Goal: Task Accomplishment & Management: Use online tool/utility

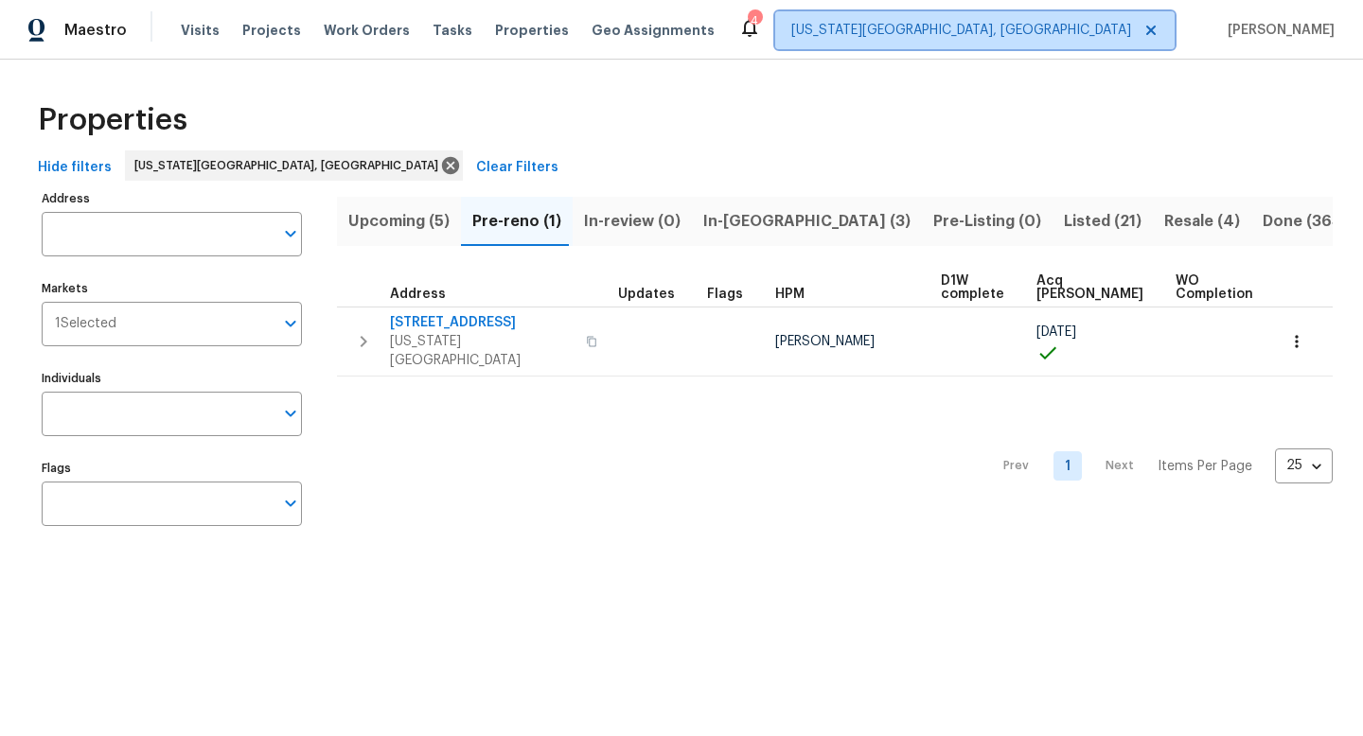
click at [1089, 44] on span "[US_STATE][GEOGRAPHIC_DATA], [GEOGRAPHIC_DATA]" at bounding box center [974, 30] width 399 height 38
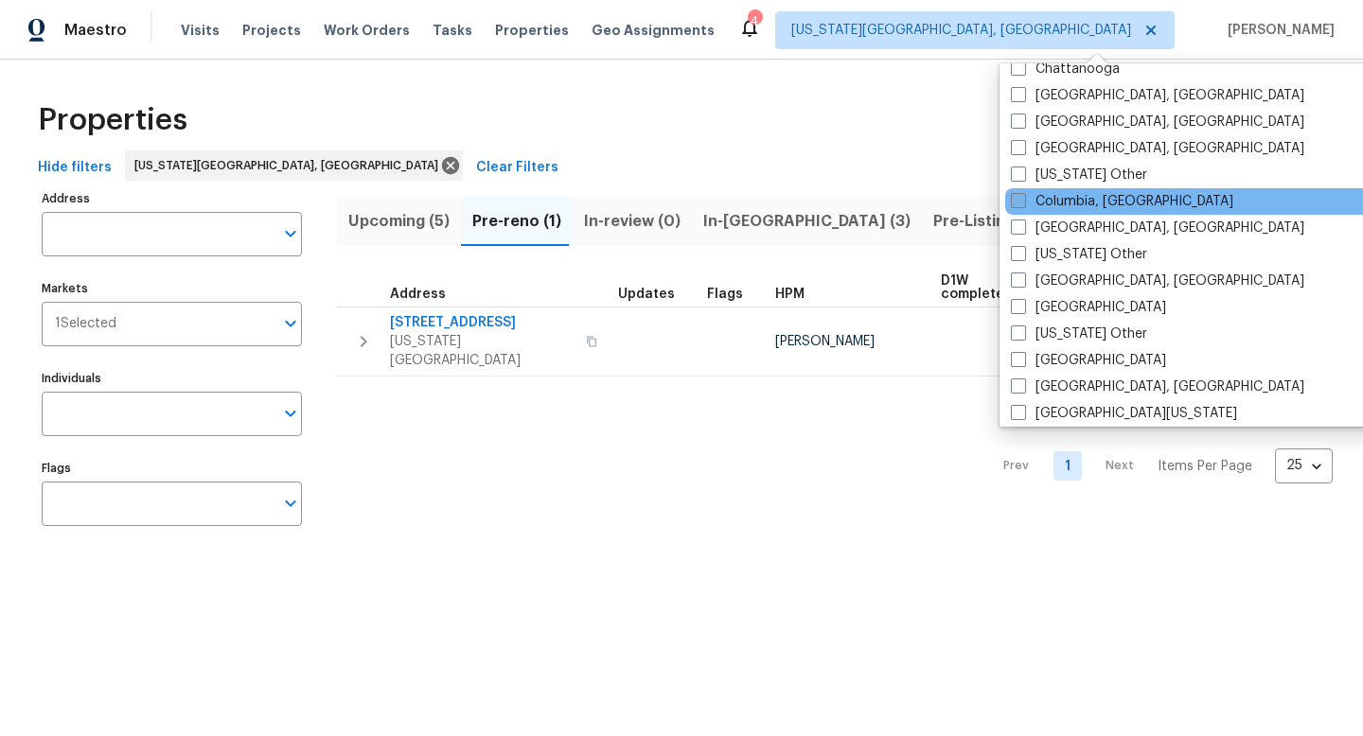
scroll to position [475, 0]
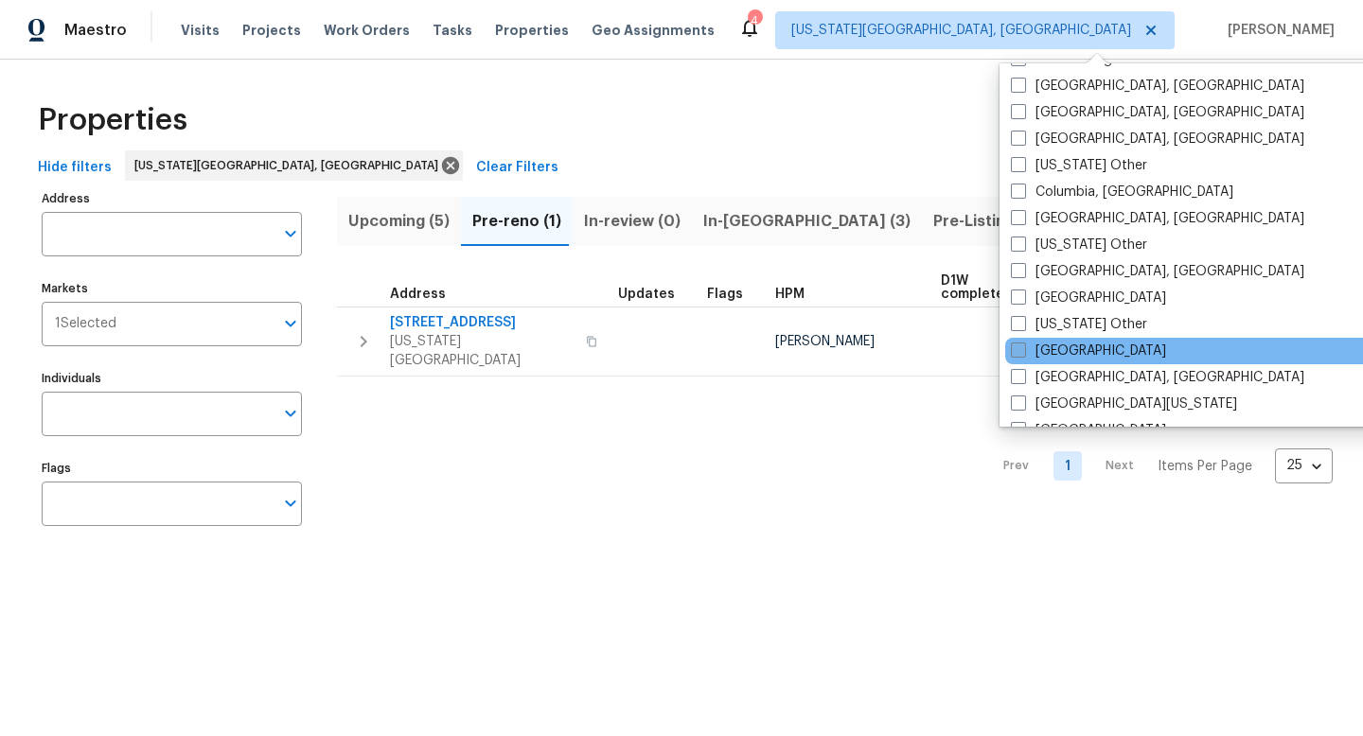
click at [1016, 352] on span at bounding box center [1018, 350] width 15 height 15
click at [1016, 352] on input "[GEOGRAPHIC_DATA]" at bounding box center [1017, 348] width 12 height 12
checkbox input "true"
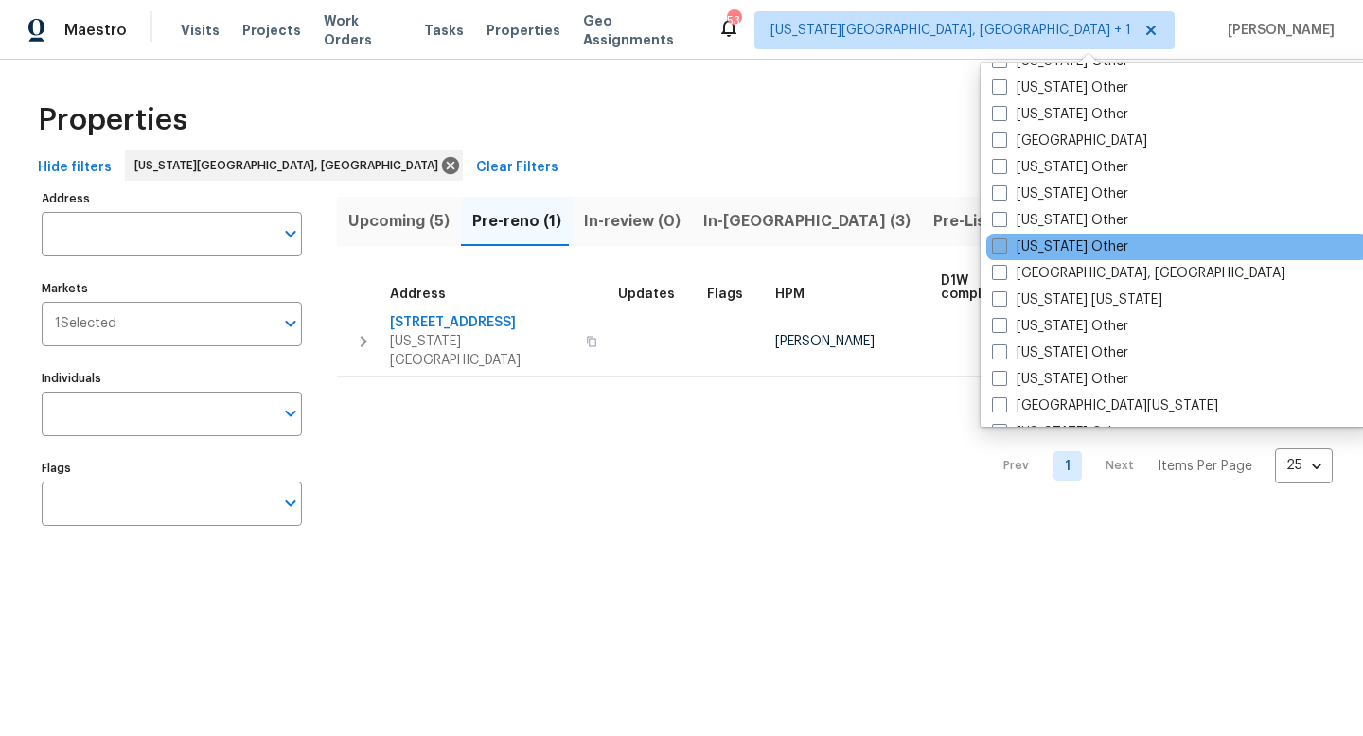
scroll to position [1730, 0]
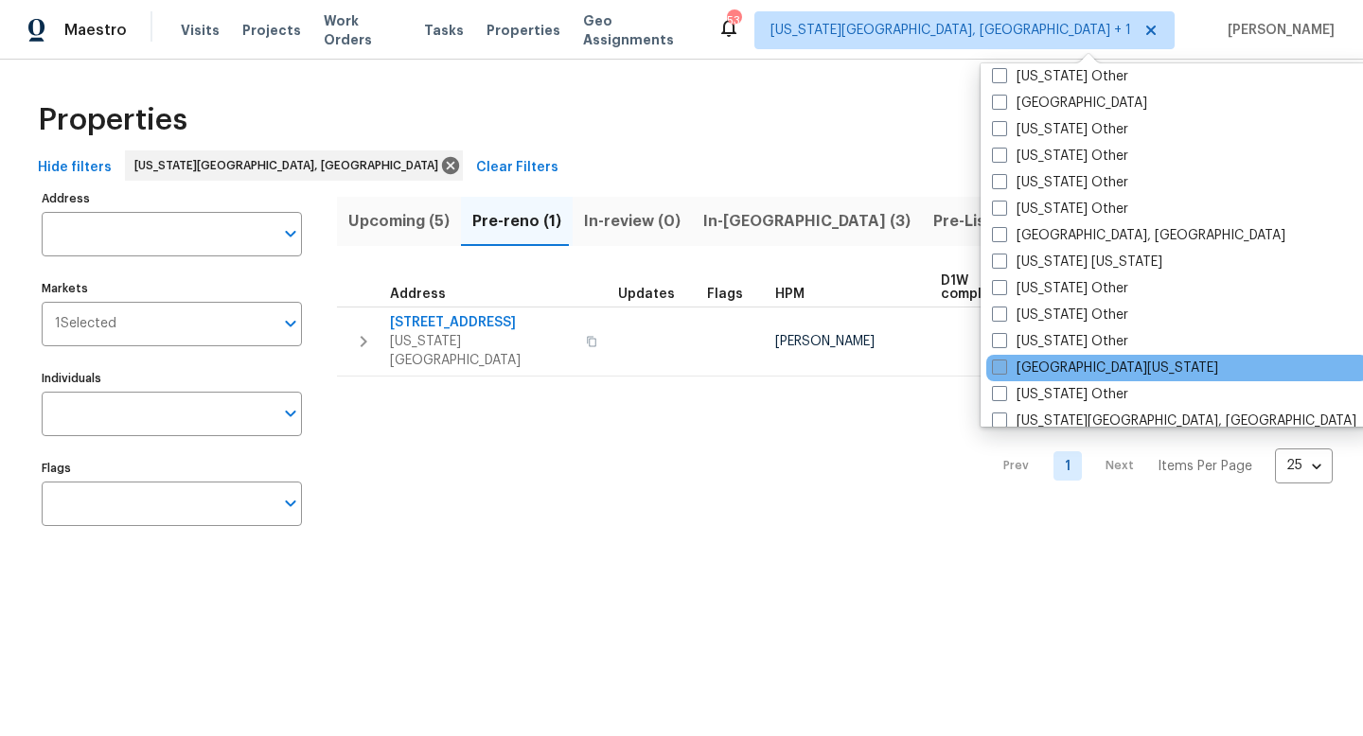
click at [1001, 367] on span at bounding box center [999, 367] width 15 height 15
click at [1001, 367] on input "[GEOGRAPHIC_DATA][US_STATE]" at bounding box center [998, 365] width 12 height 12
checkbox input "true"
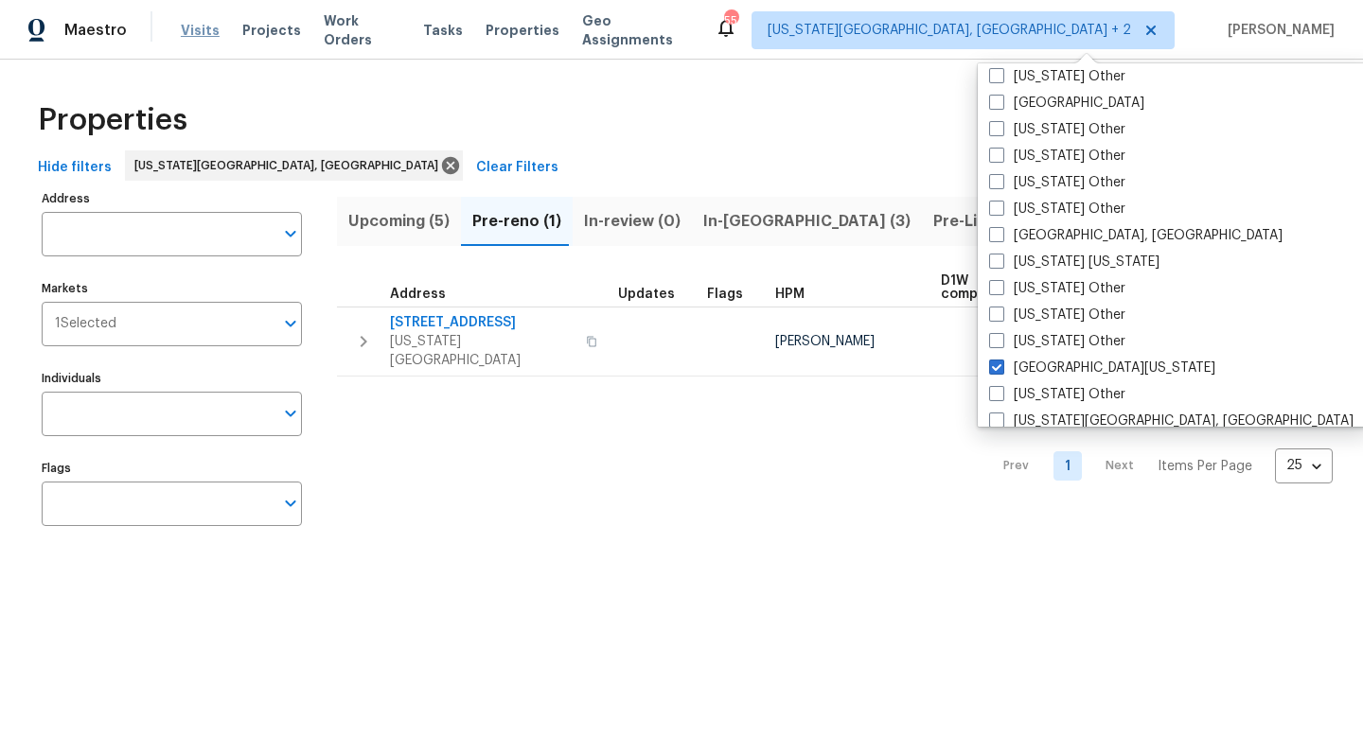
click at [197, 26] on span "Visits" at bounding box center [200, 30] width 39 height 19
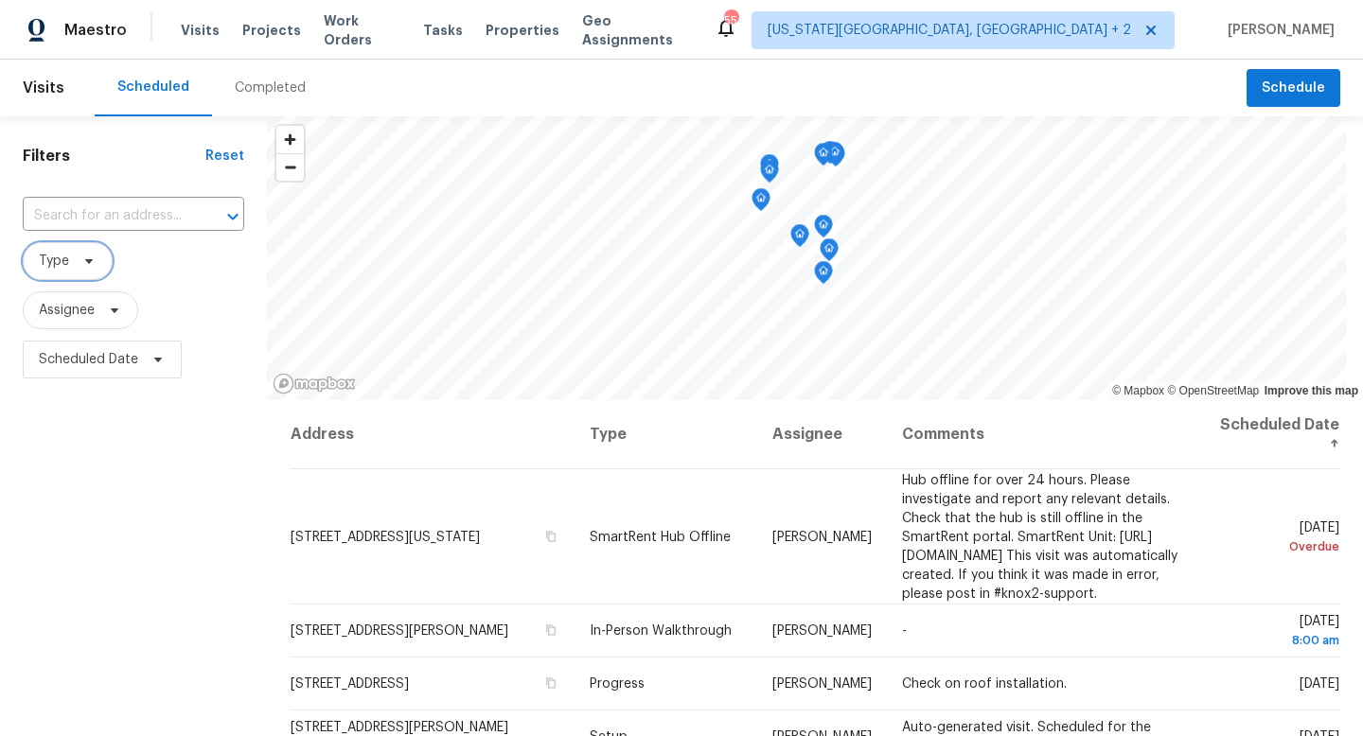
click at [110, 267] on span "Type" at bounding box center [68, 261] width 90 height 38
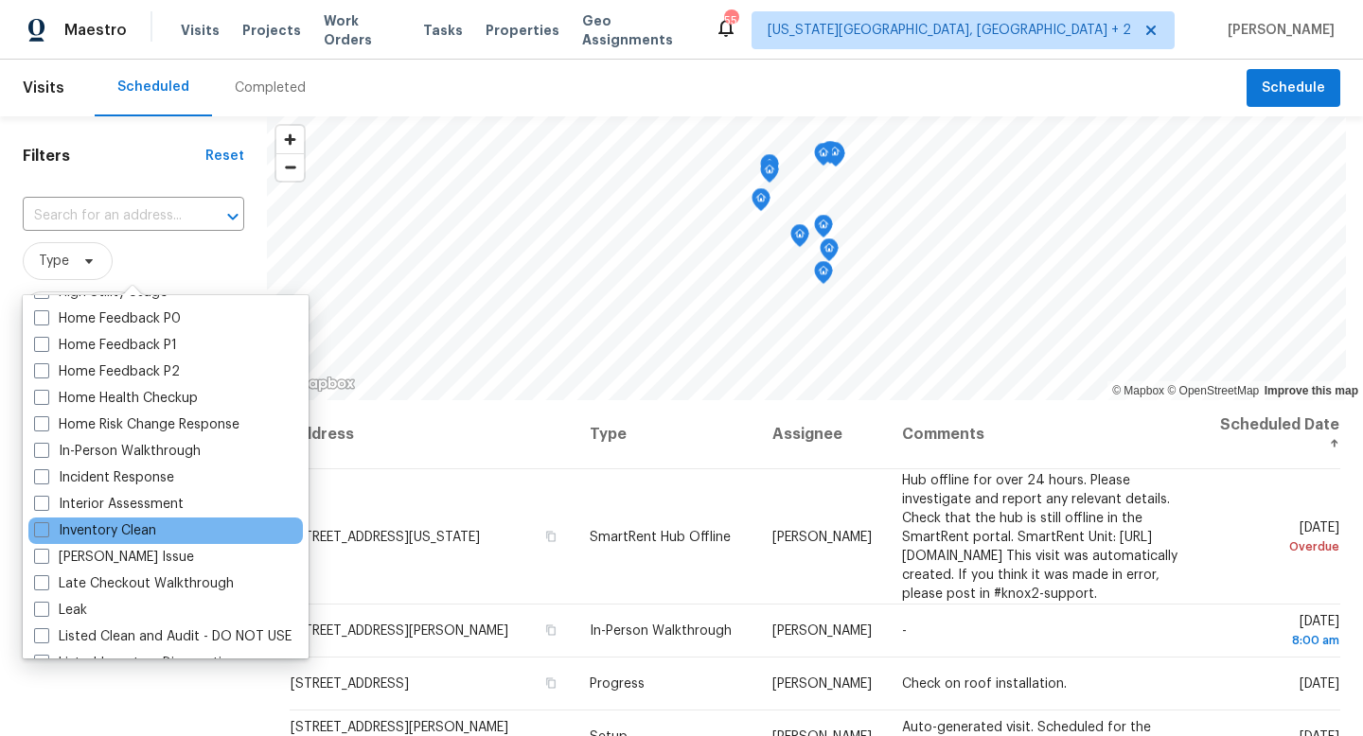
scroll to position [605, 0]
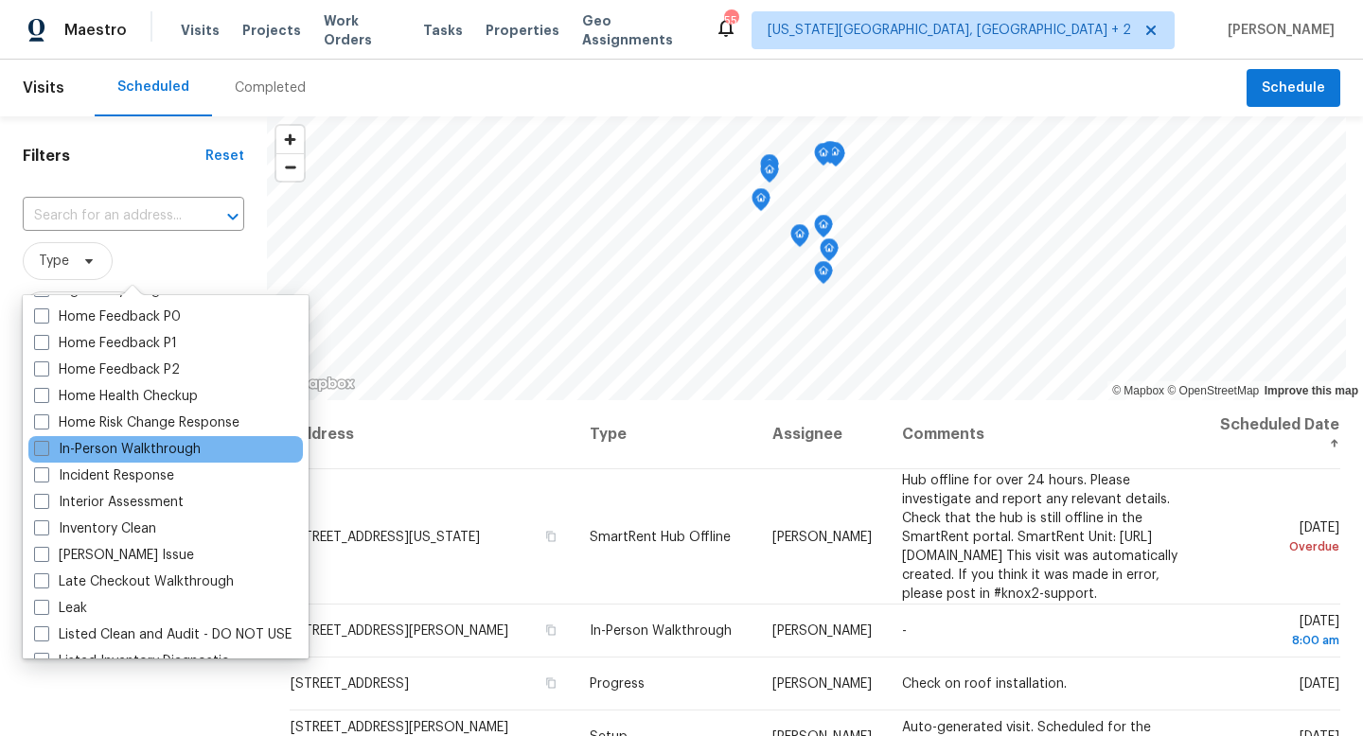
click at [46, 446] on span at bounding box center [41, 448] width 15 height 15
click at [46, 446] on input "In-Person Walkthrough" at bounding box center [40, 446] width 12 height 12
checkbox input "true"
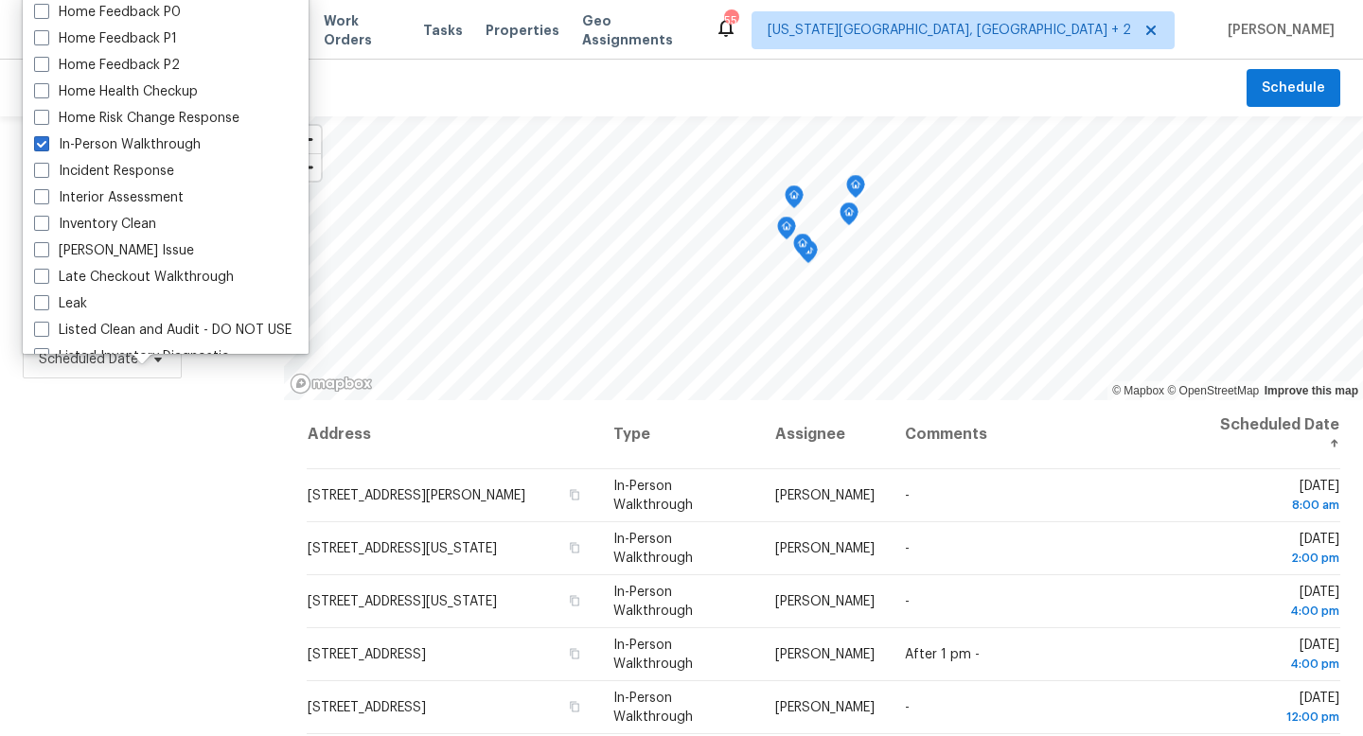
click at [139, 602] on div "Filters Reset ​ In-Person Walkthrough Assignee Scheduled Date" at bounding box center [142, 552] width 284 height 873
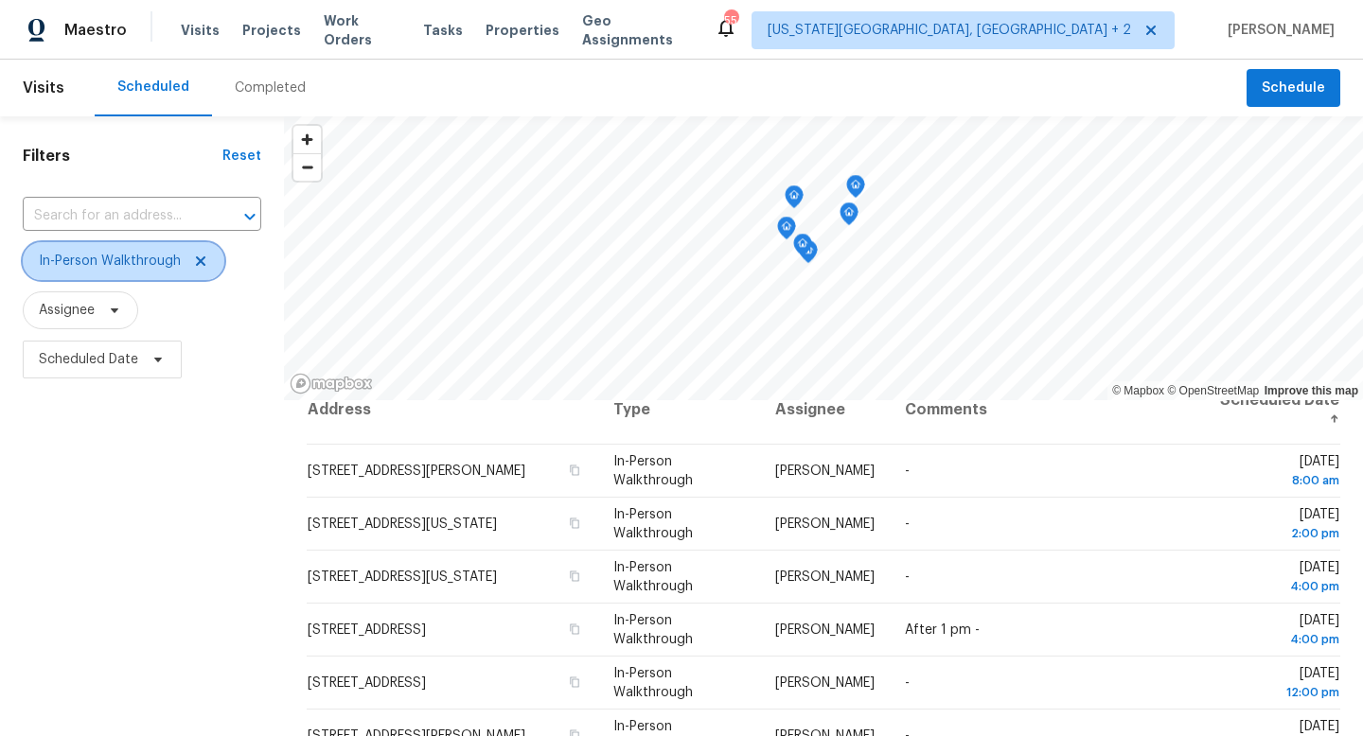
click at [203, 262] on icon at bounding box center [200, 261] width 15 height 15
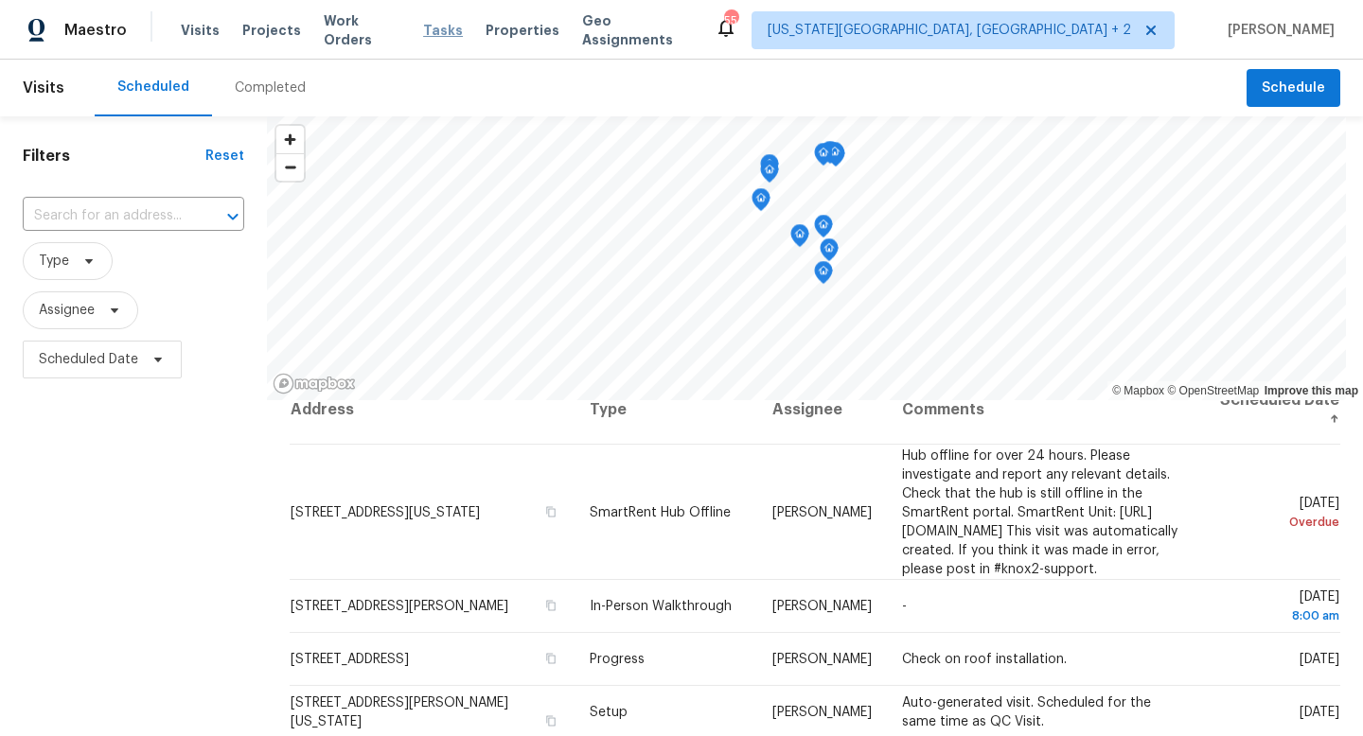
click at [433, 28] on span "Tasks" at bounding box center [443, 30] width 40 height 13
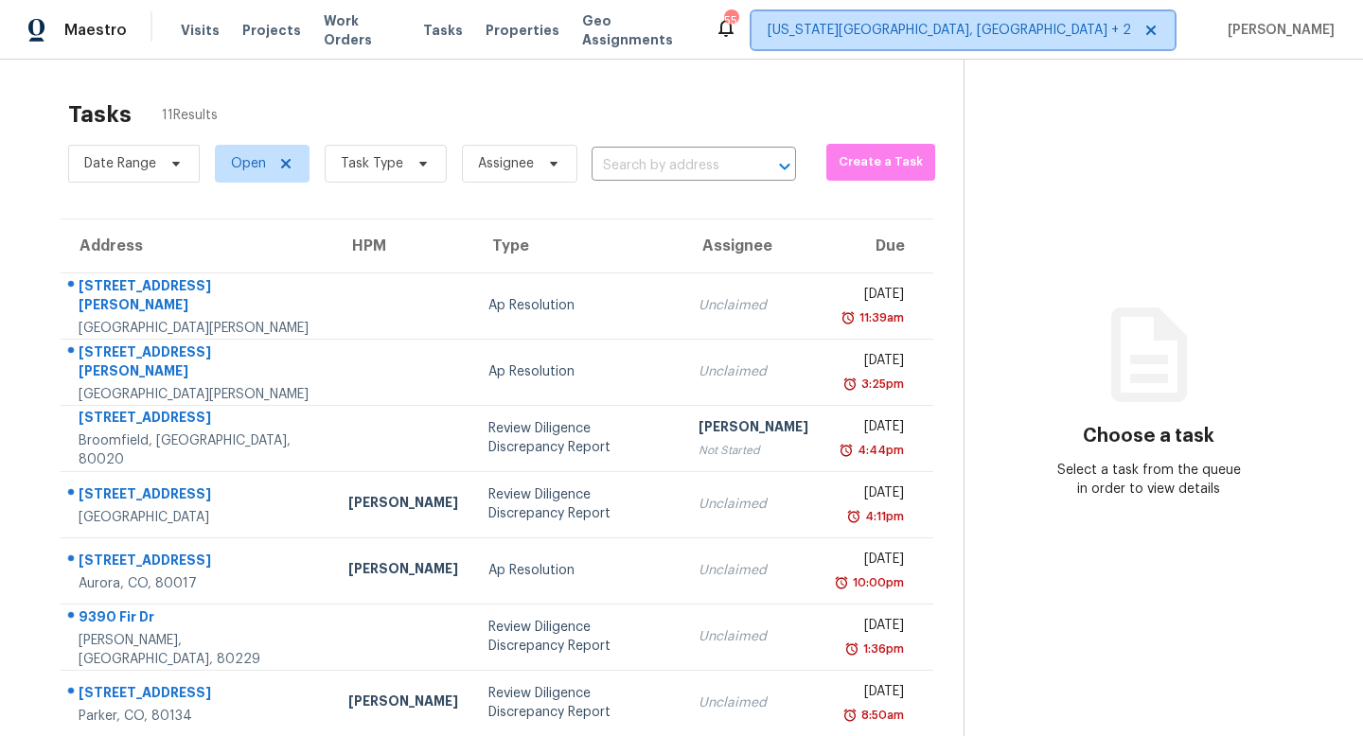
click at [1077, 39] on span "[US_STATE][GEOGRAPHIC_DATA], [GEOGRAPHIC_DATA] + 2" at bounding box center [949, 30] width 363 height 19
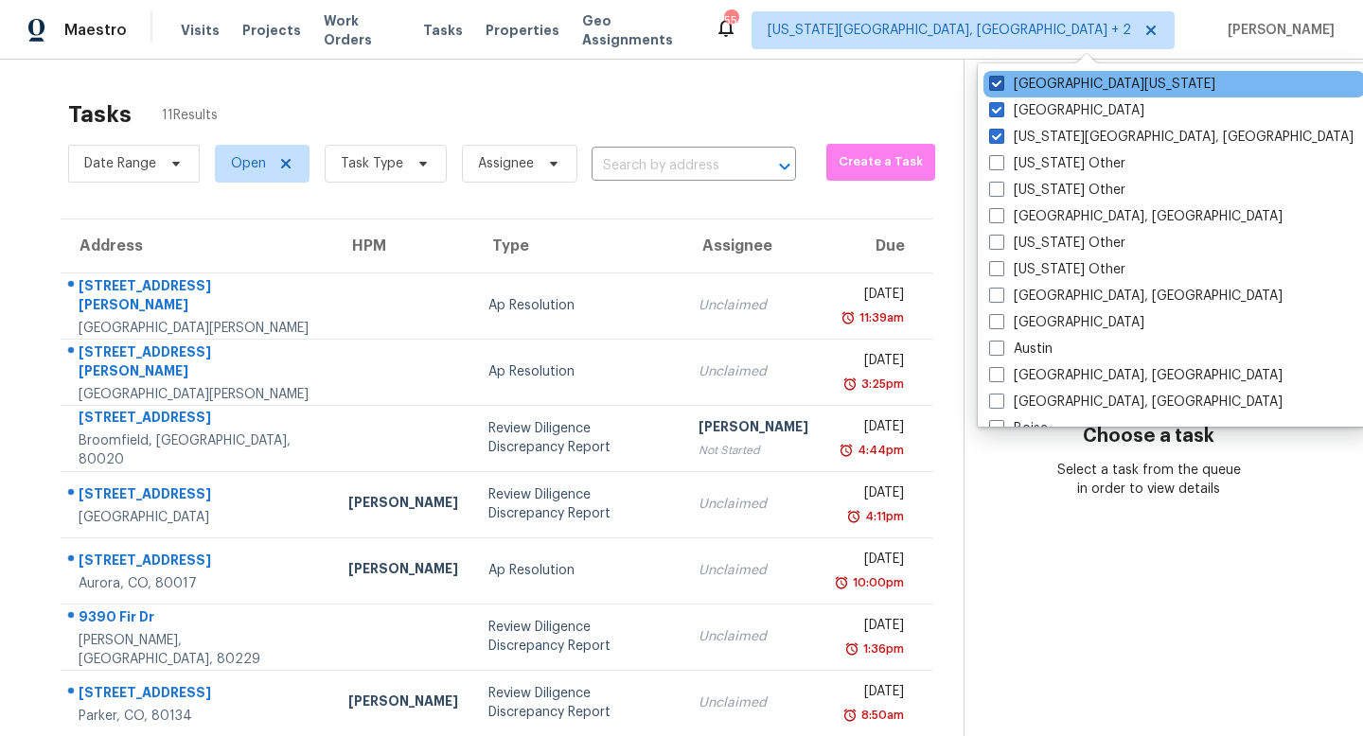
click at [990, 79] on span at bounding box center [996, 83] width 15 height 15
click at [990, 79] on input "[GEOGRAPHIC_DATA][US_STATE]" at bounding box center [995, 81] width 12 height 12
checkbox input "false"
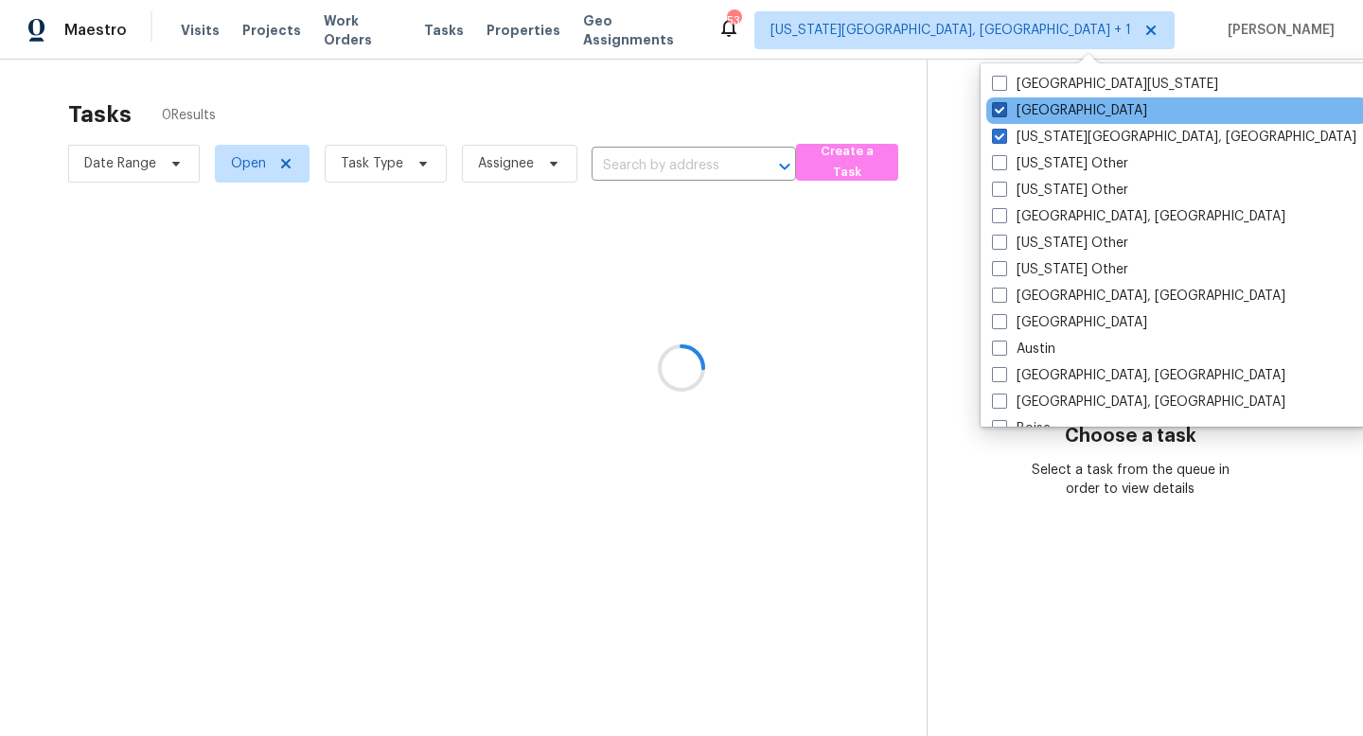
click at [994, 110] on span at bounding box center [999, 109] width 15 height 15
click at [994, 110] on input "[GEOGRAPHIC_DATA]" at bounding box center [998, 107] width 12 height 12
checkbox input "false"
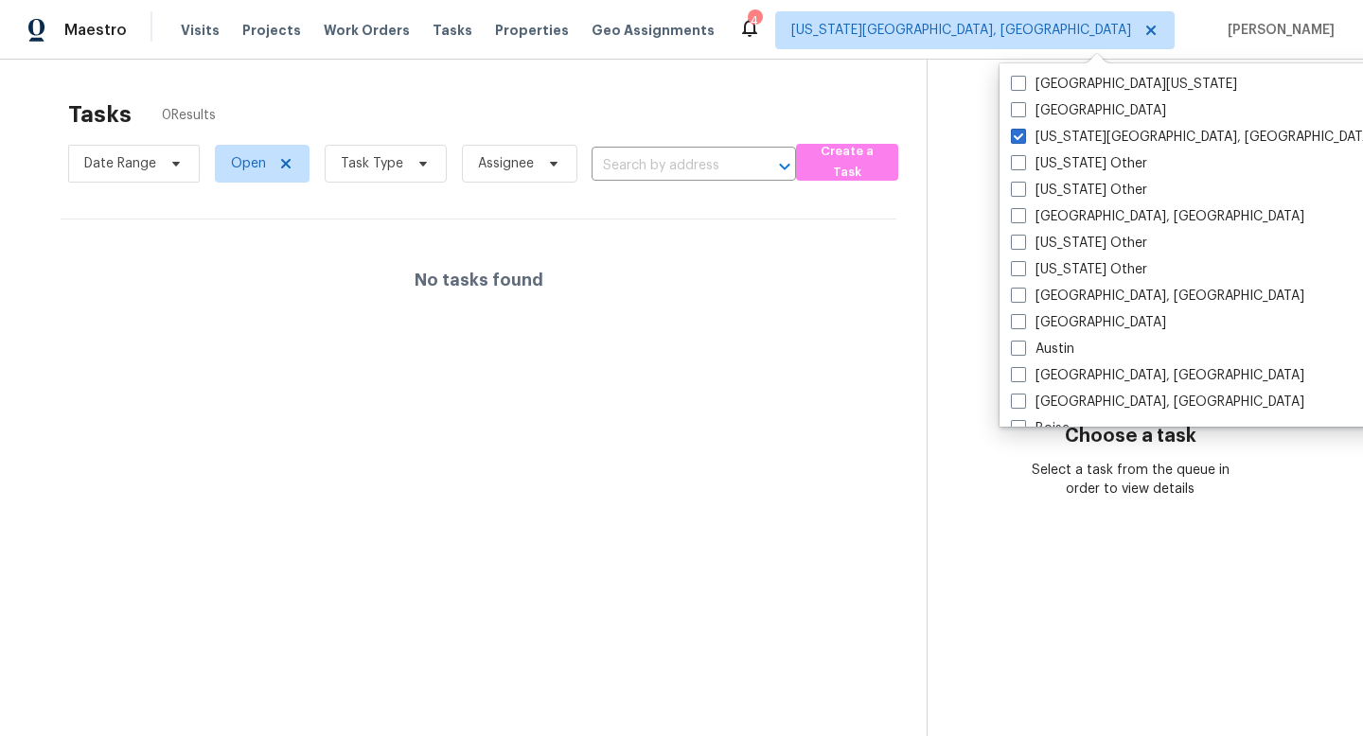
click at [344, 40] on div "Visits Projects Work Orders Tasks Properties Geo Assignments" at bounding box center [459, 30] width 556 height 38
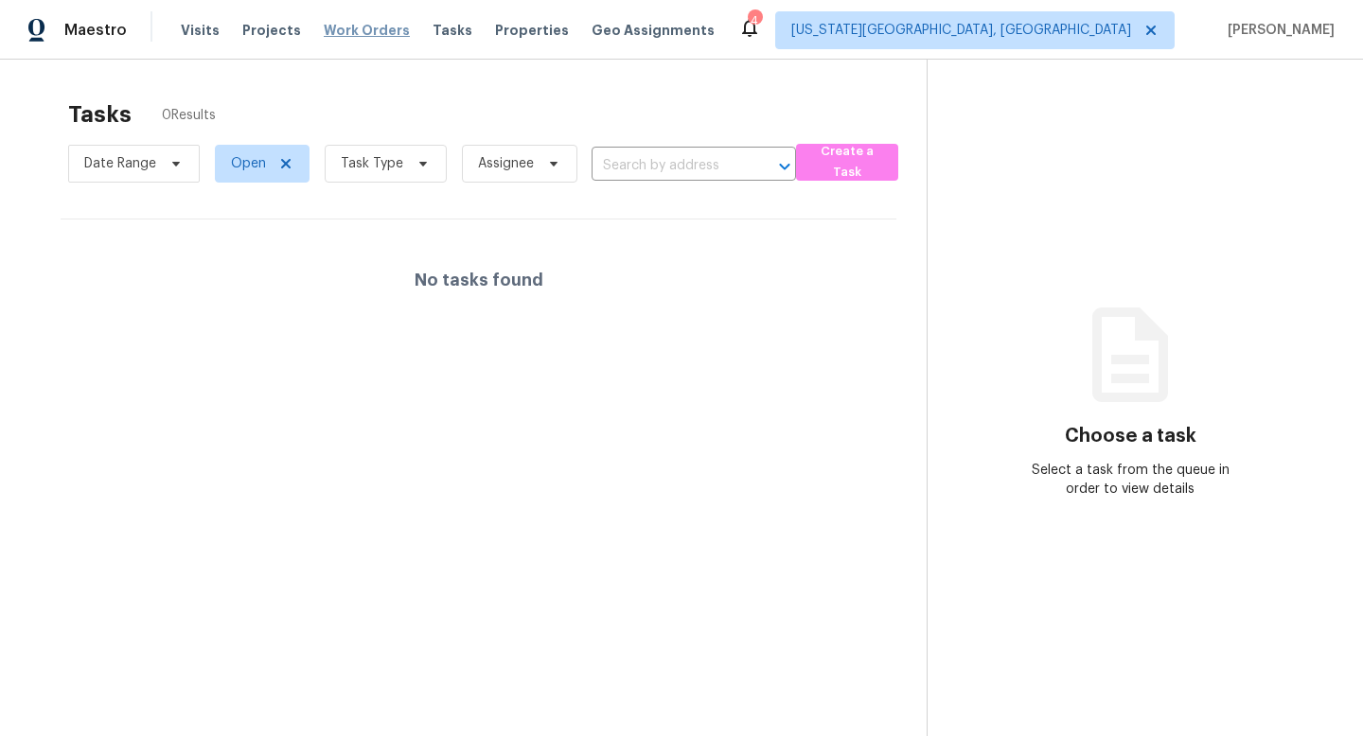
click at [345, 25] on span "Work Orders" at bounding box center [367, 30] width 86 height 19
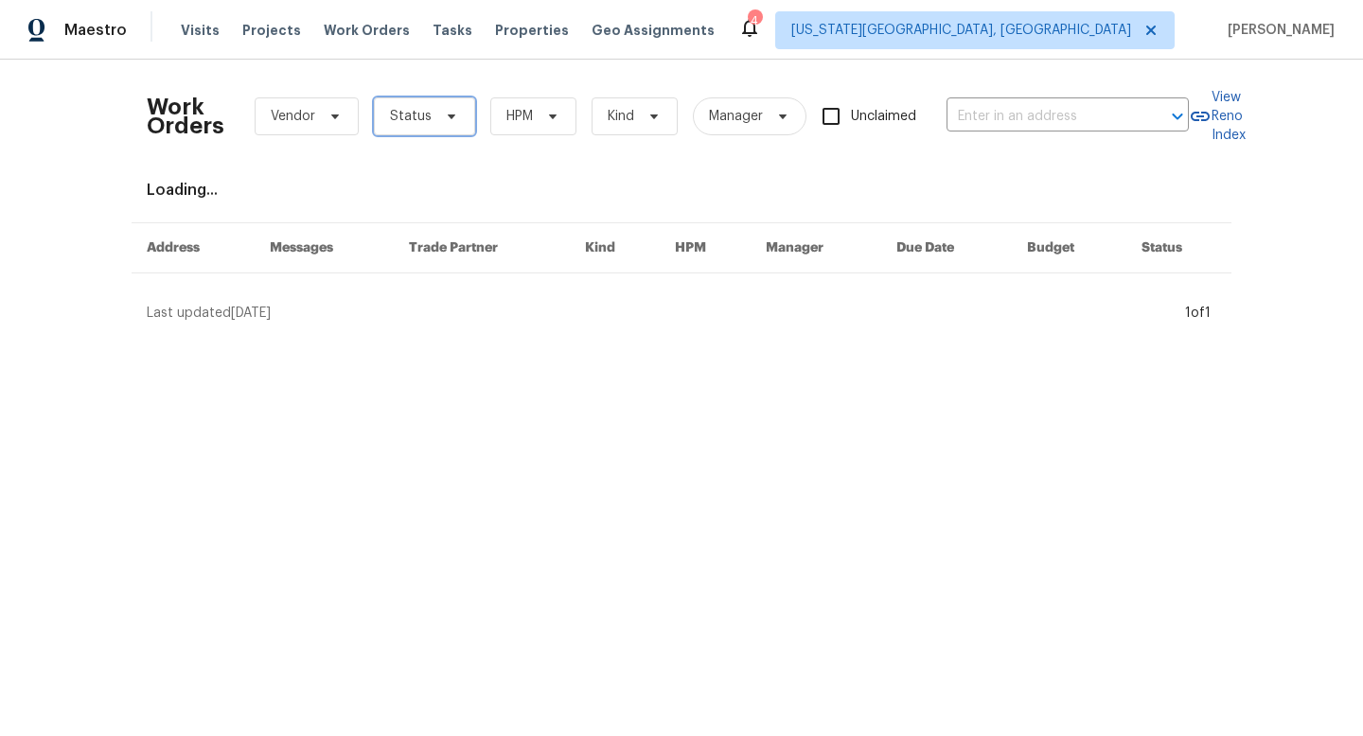
click at [404, 121] on span "Status" at bounding box center [411, 116] width 42 height 19
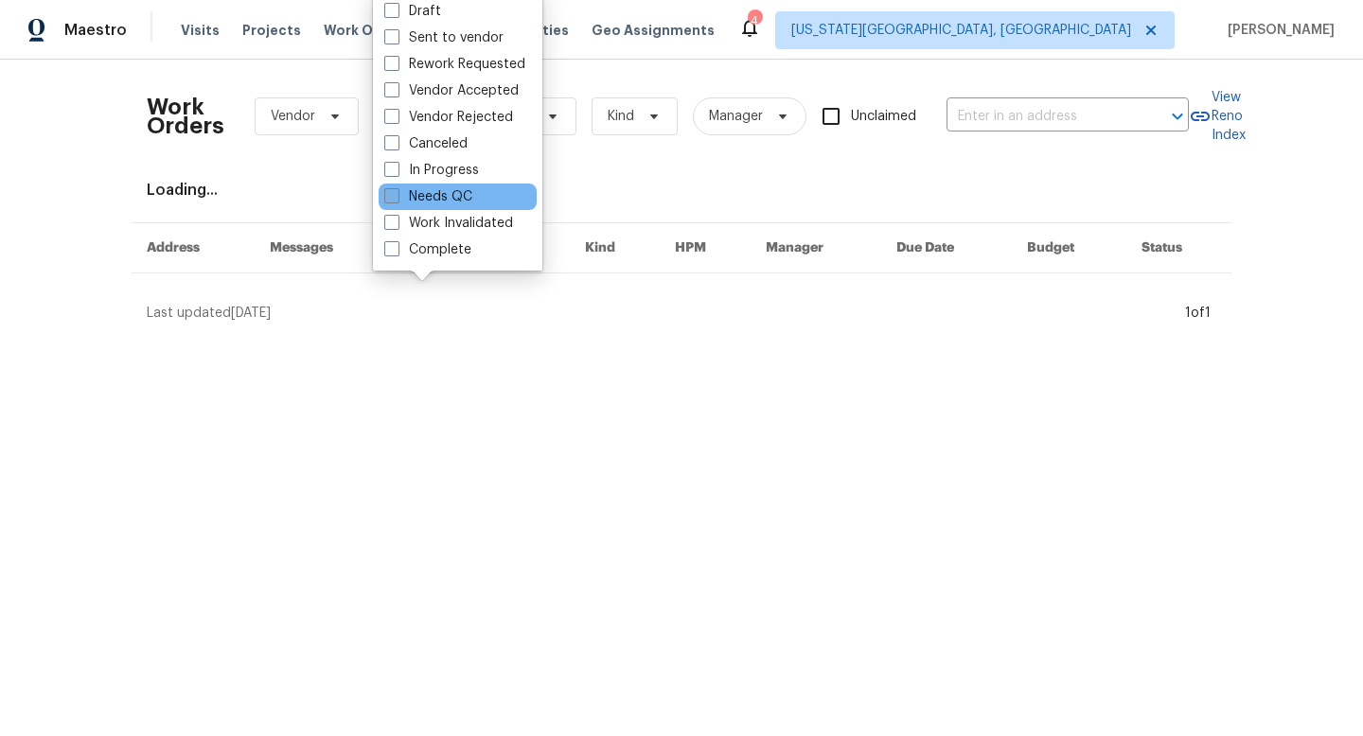
click at [394, 203] on label "Needs QC" at bounding box center [428, 196] width 88 height 19
click at [394, 200] on input "Needs QC" at bounding box center [390, 193] width 12 height 12
checkbox input "true"
